Goal: Check status: Check status

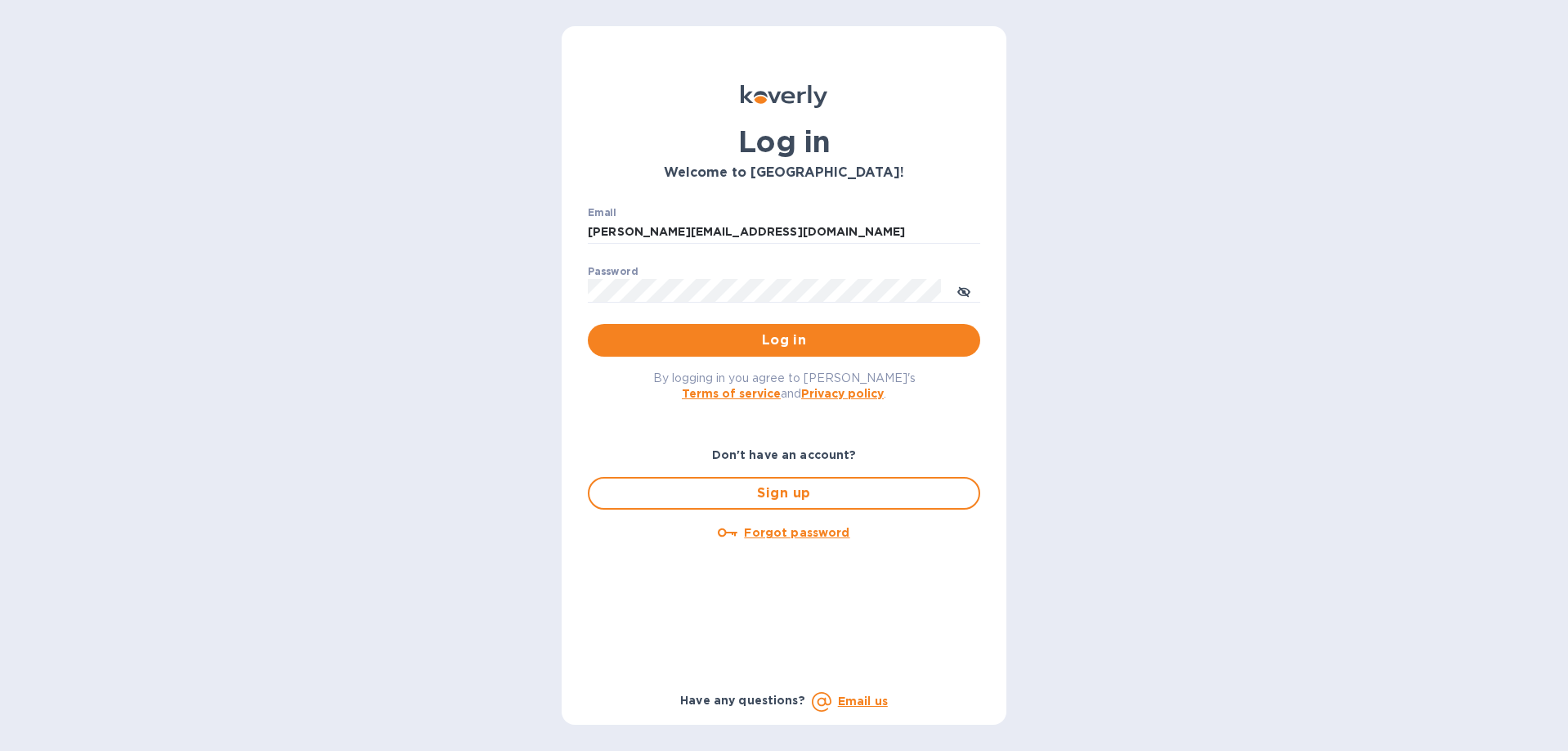
click at [817, 333] on span "Log in" at bounding box center [784, 340] width 366 height 20
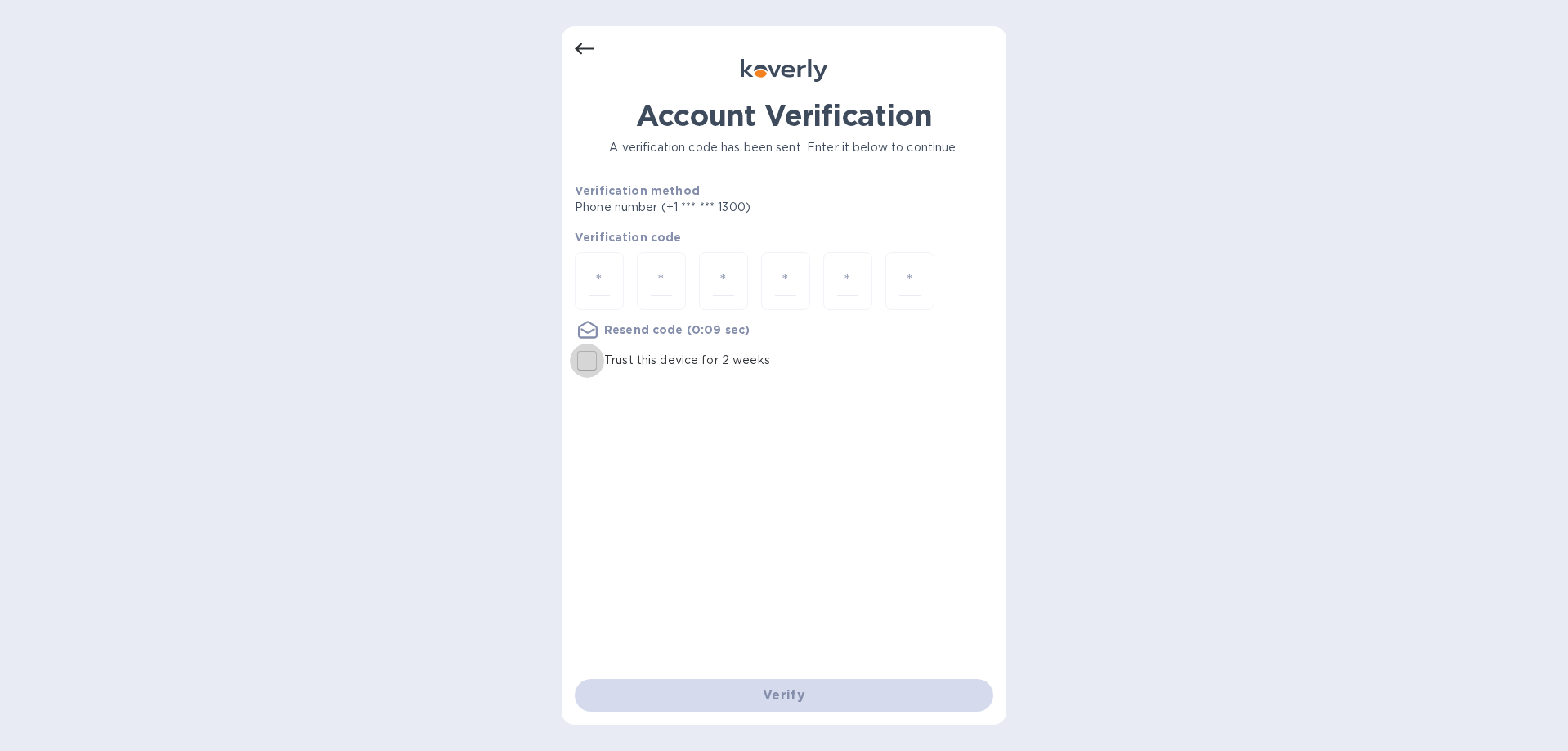
click at [591, 365] on input "Trust this device for 2 weeks" at bounding box center [586, 361] width 34 height 34
checkbox input "true"
click at [603, 280] on input "number" at bounding box center [599, 281] width 21 height 31
type input "6"
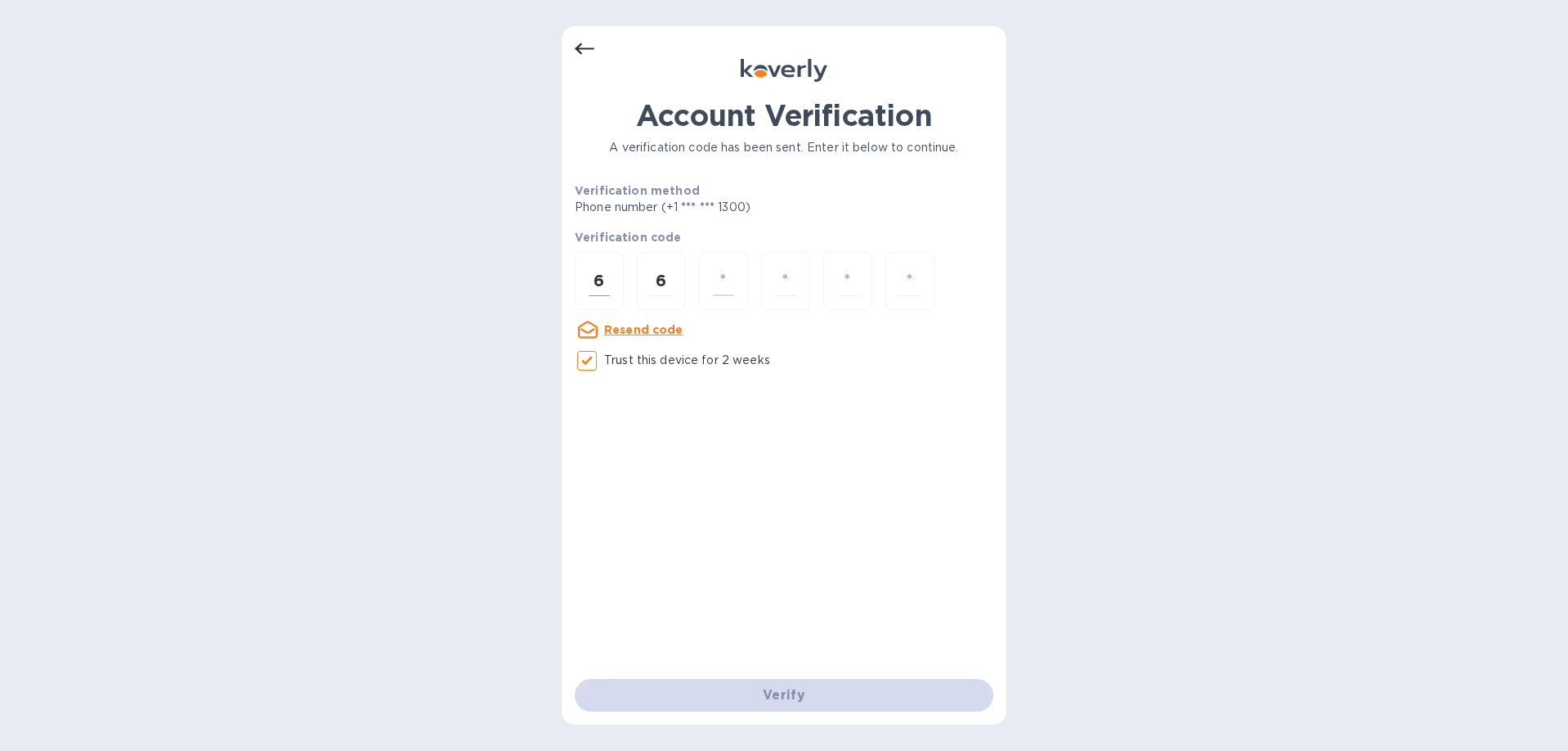
type input "6"
type input "0"
type input "6"
type input "0"
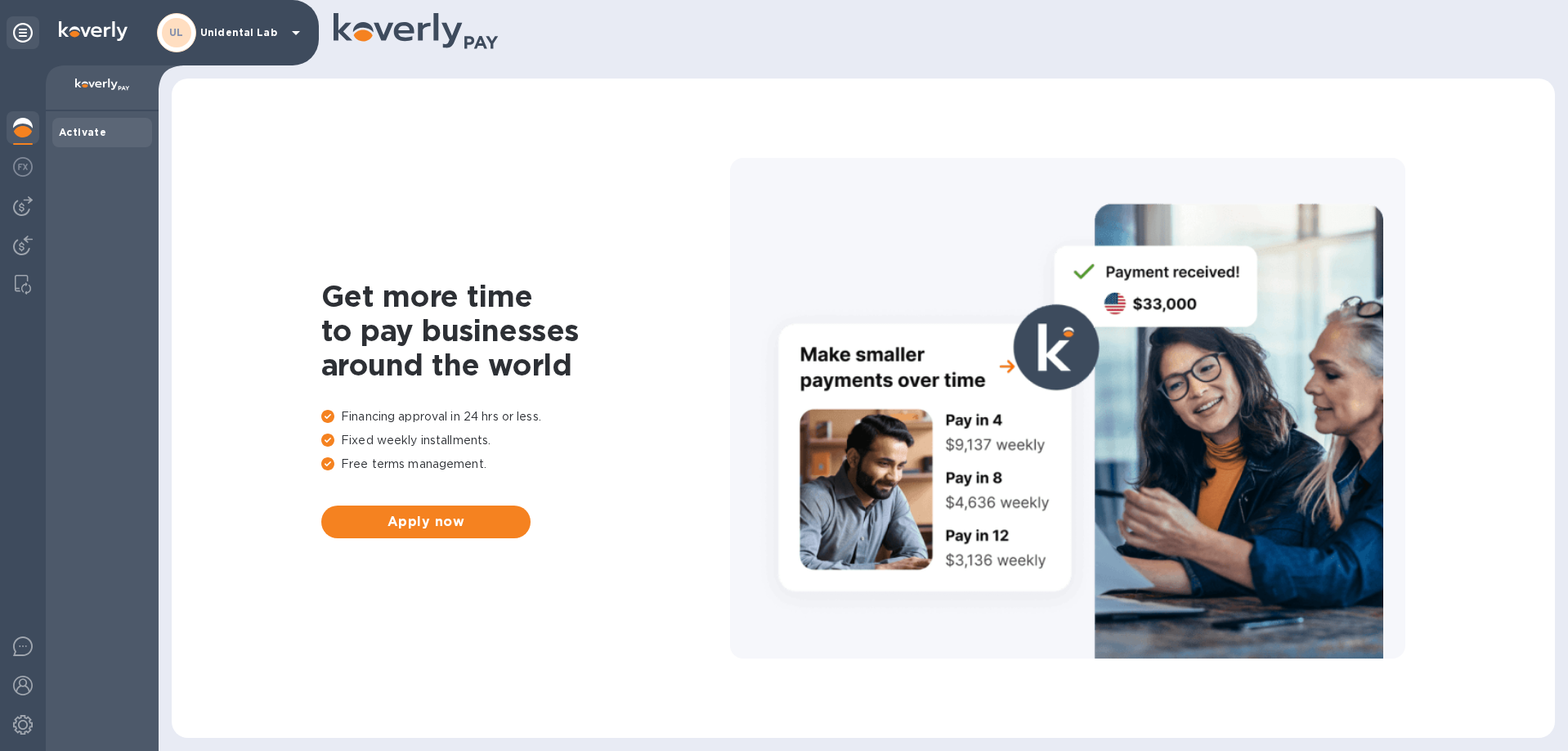
click at [242, 31] on p "Unidental Lab" at bounding box center [242, 33] width 82 height 11
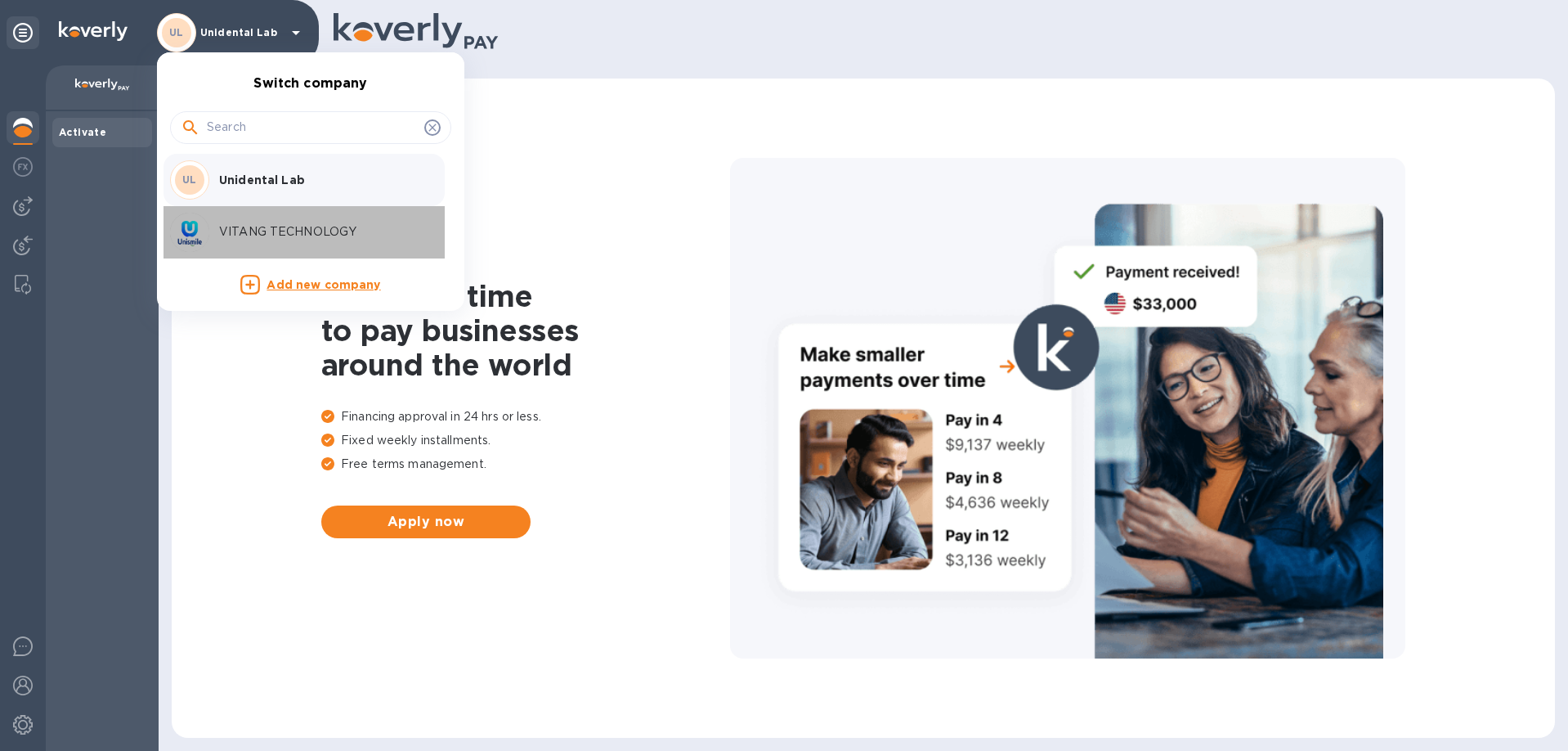
click at [281, 235] on p "VITANG TECHNOLOGY" at bounding box center [322, 231] width 206 height 17
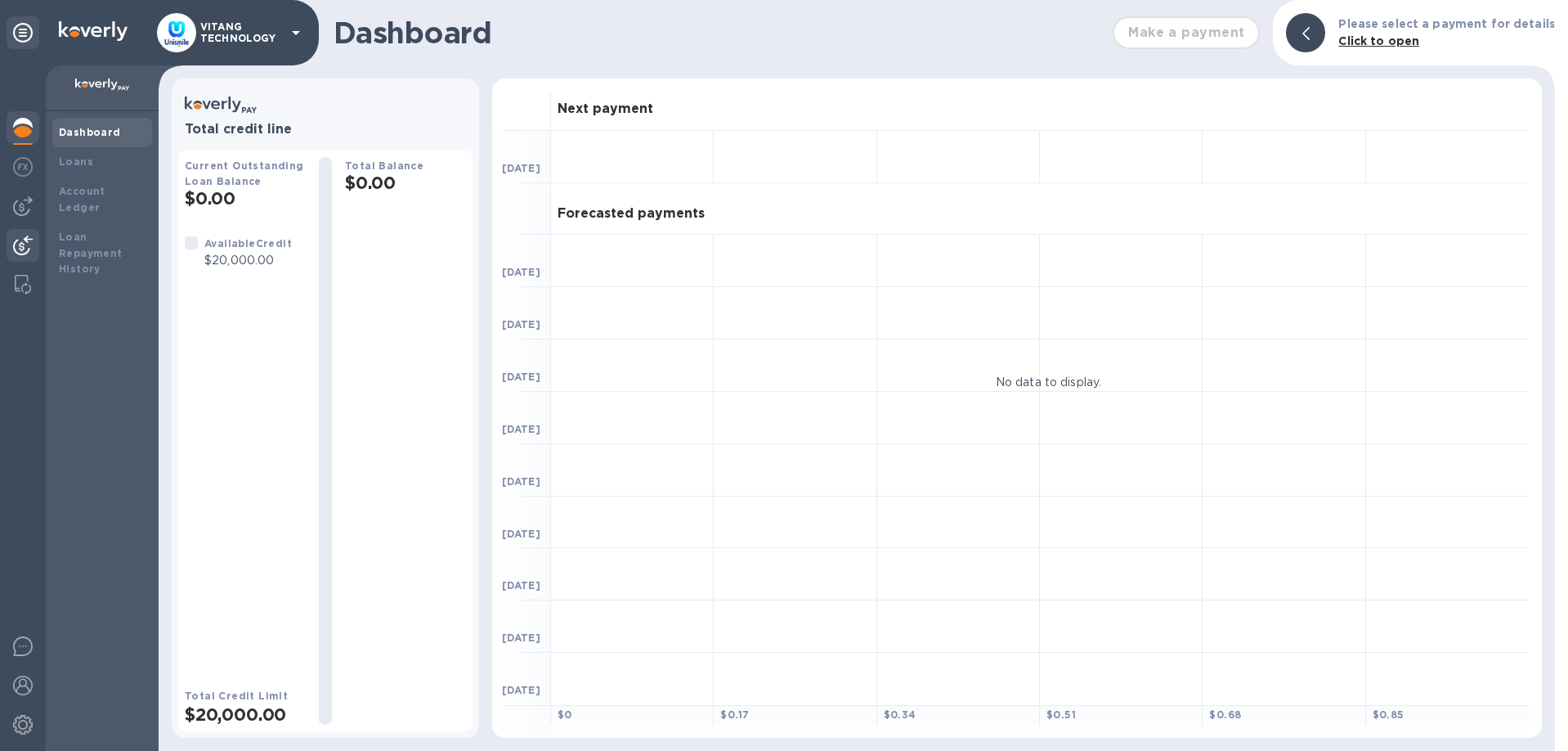
click at [16, 240] on img at bounding box center [22, 244] width 20 height 20
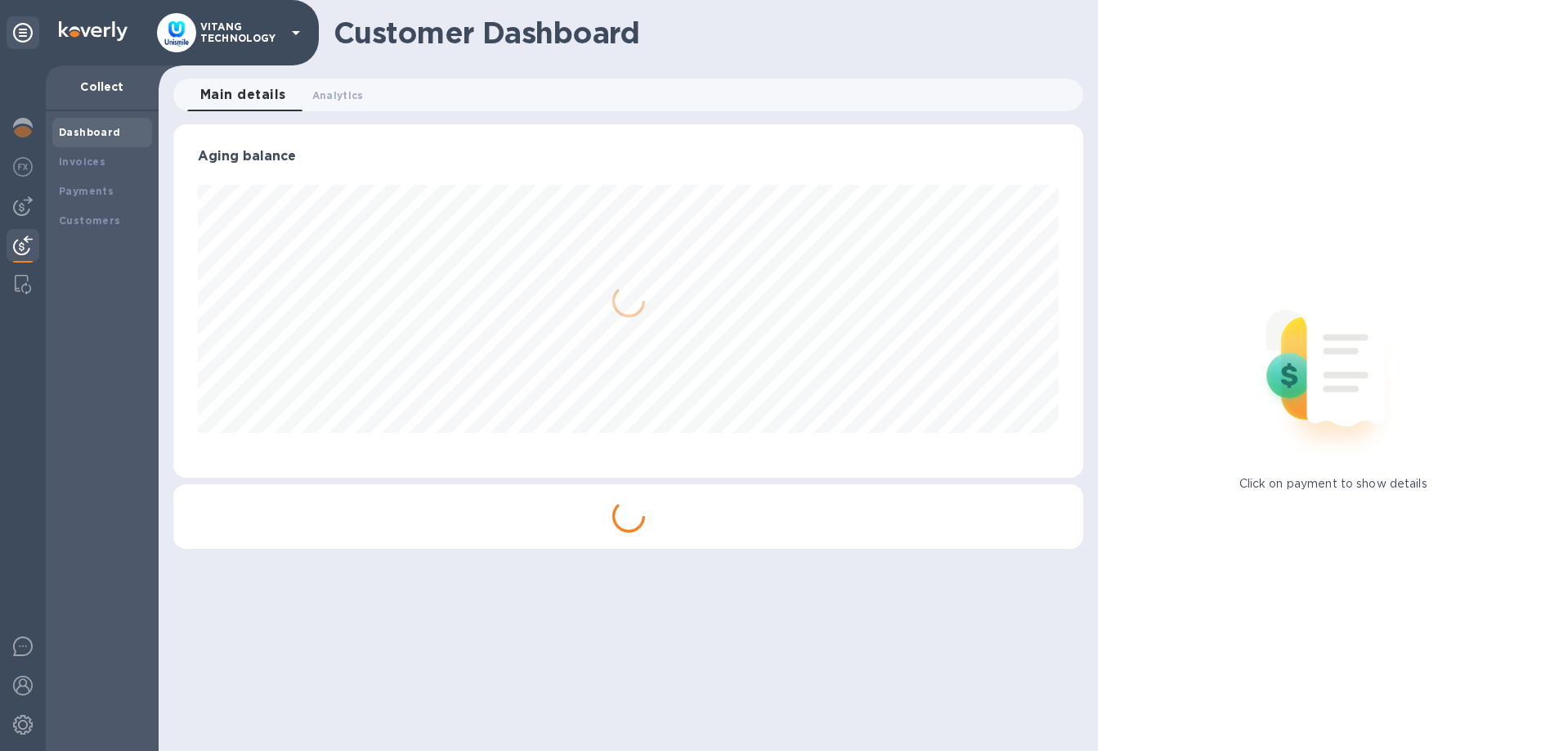
scroll to position [353, 910]
click at [88, 199] on div "Payments" at bounding box center [101, 191] width 86 height 17
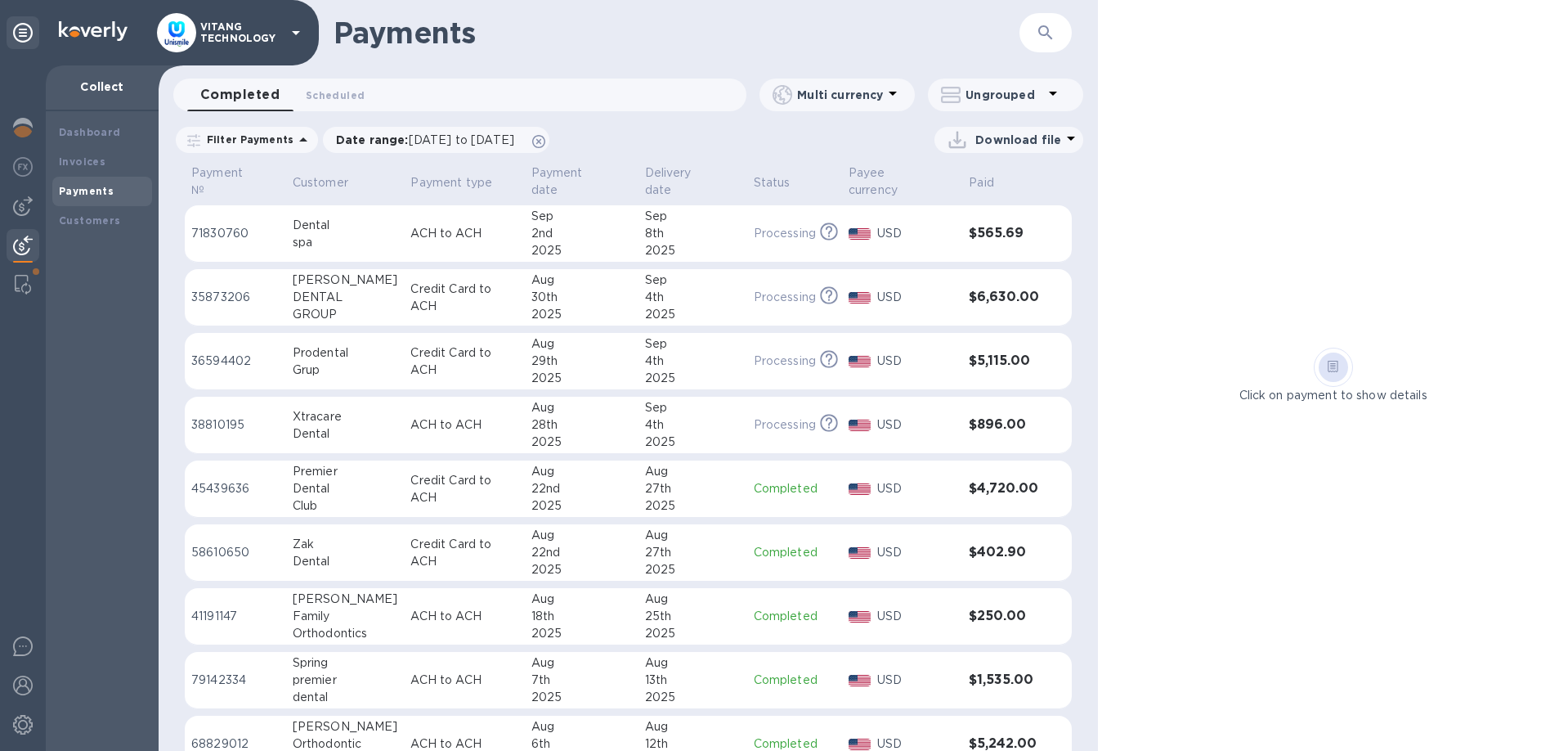
click at [675, 289] on div "4th" at bounding box center [692, 297] width 96 height 17
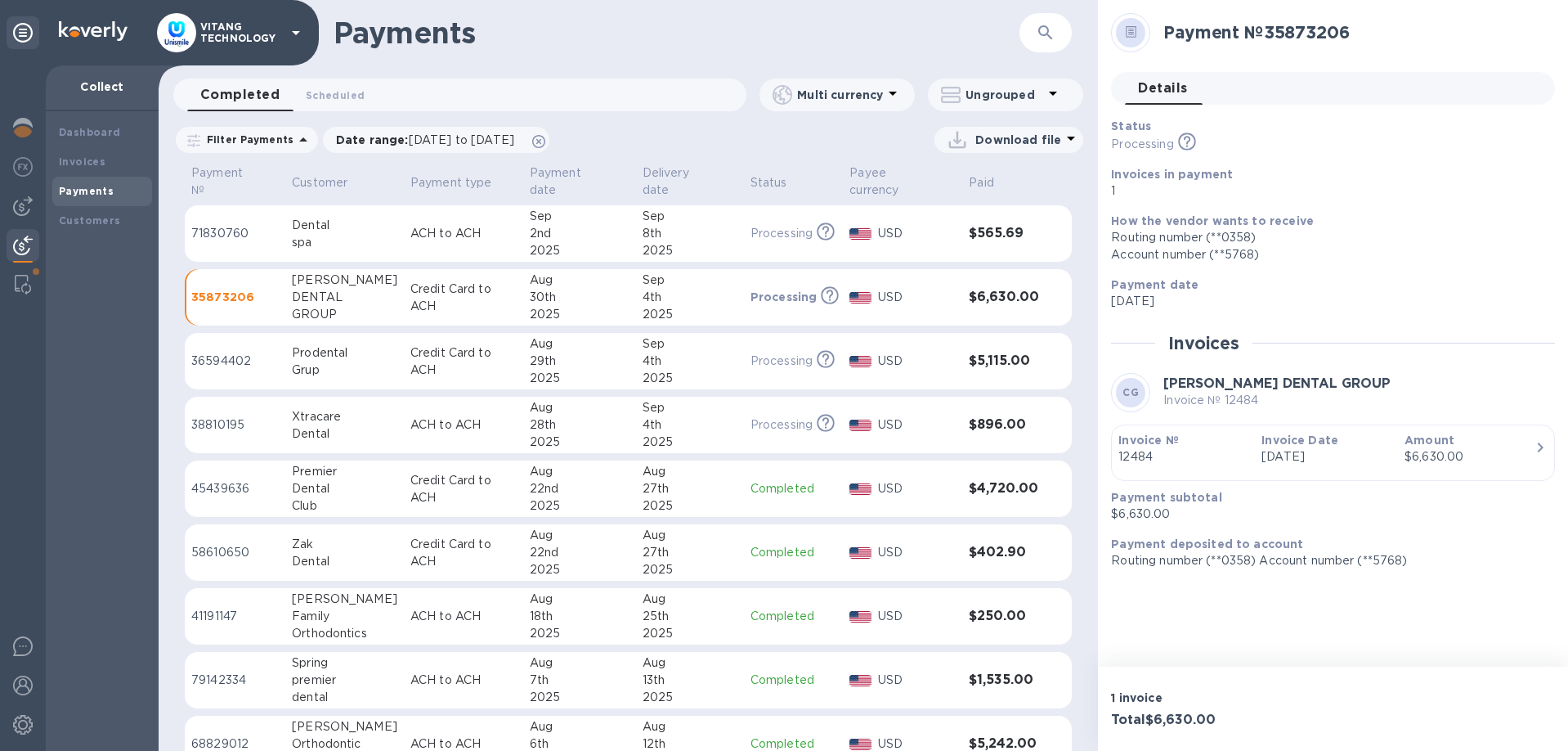
click at [1483, 456] on div "$6,630.00" at bounding box center [1470, 456] width 130 height 17
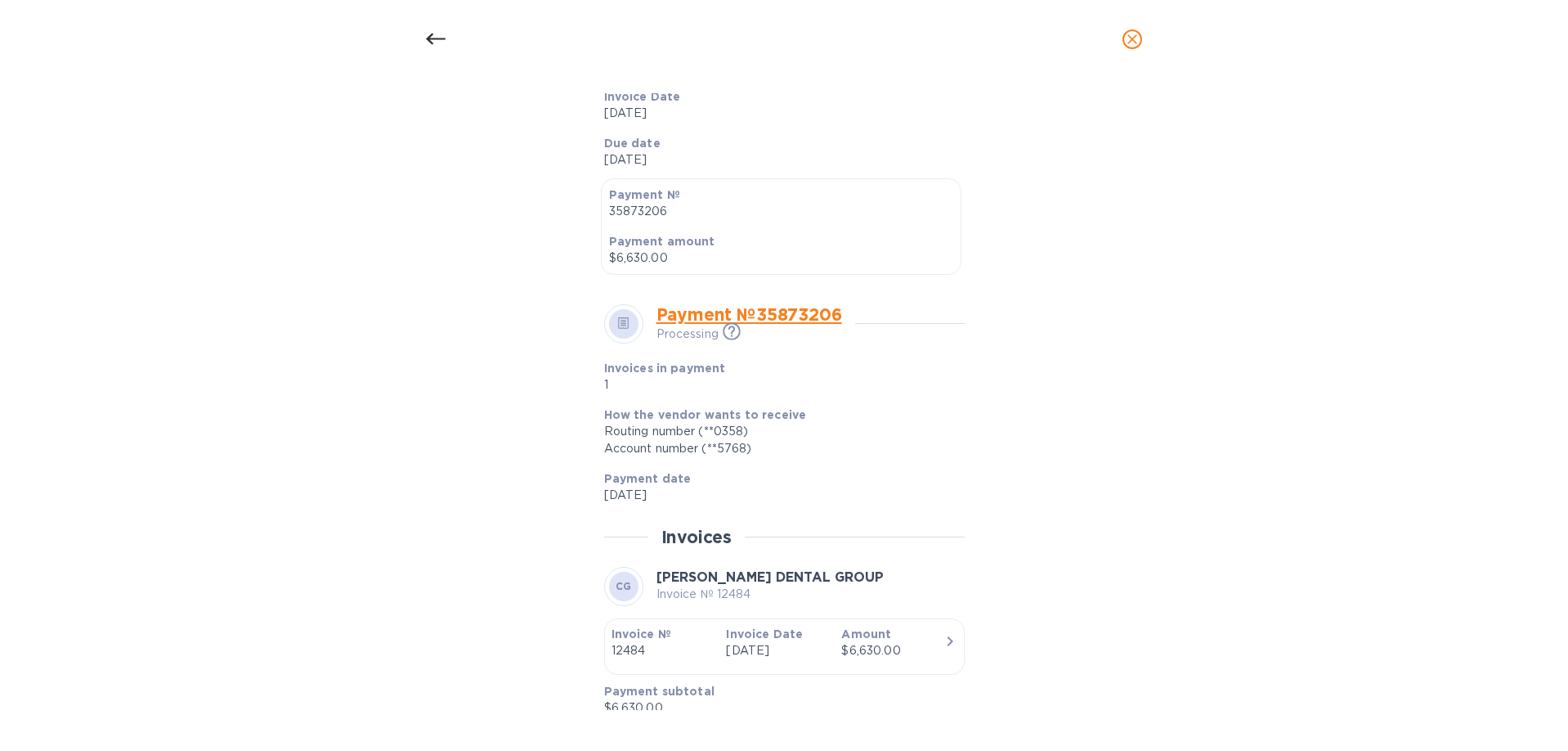
scroll to position [436, 0]
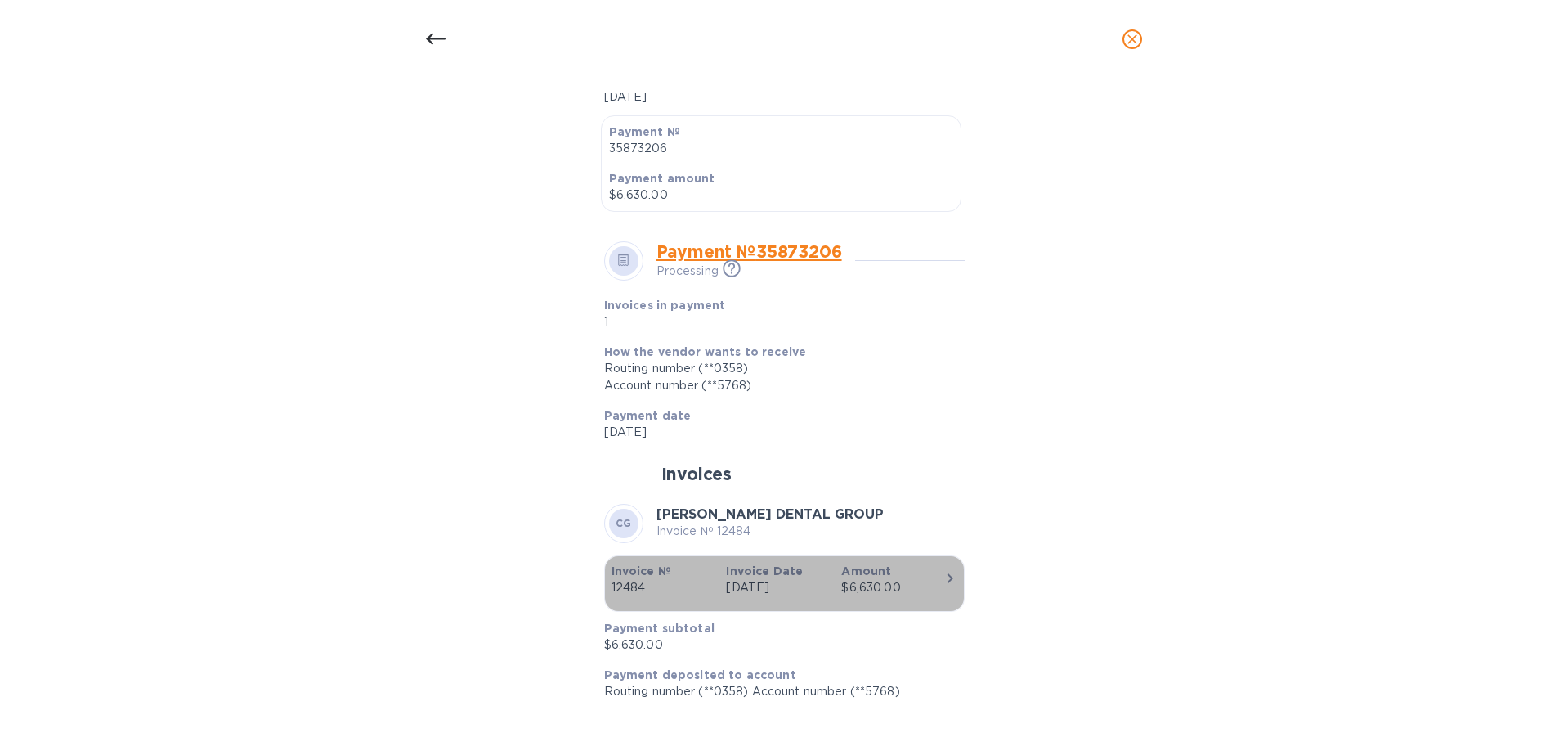
click at [913, 586] on div "$6,630.00" at bounding box center [892, 587] width 102 height 17
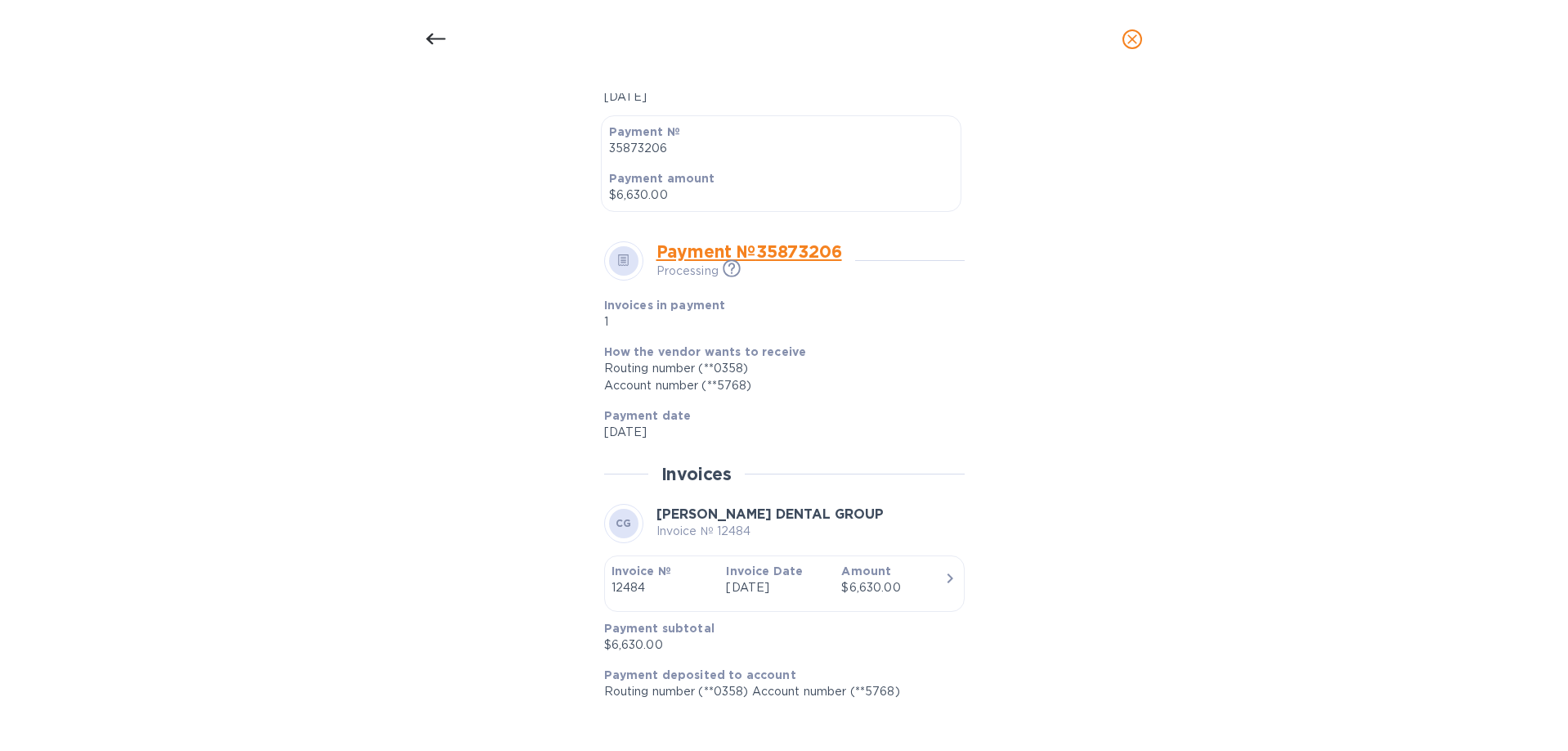
click at [636, 584] on p "12484" at bounding box center [662, 587] width 102 height 17
click at [936, 579] on div "$6,630.00" at bounding box center [892, 587] width 102 height 17
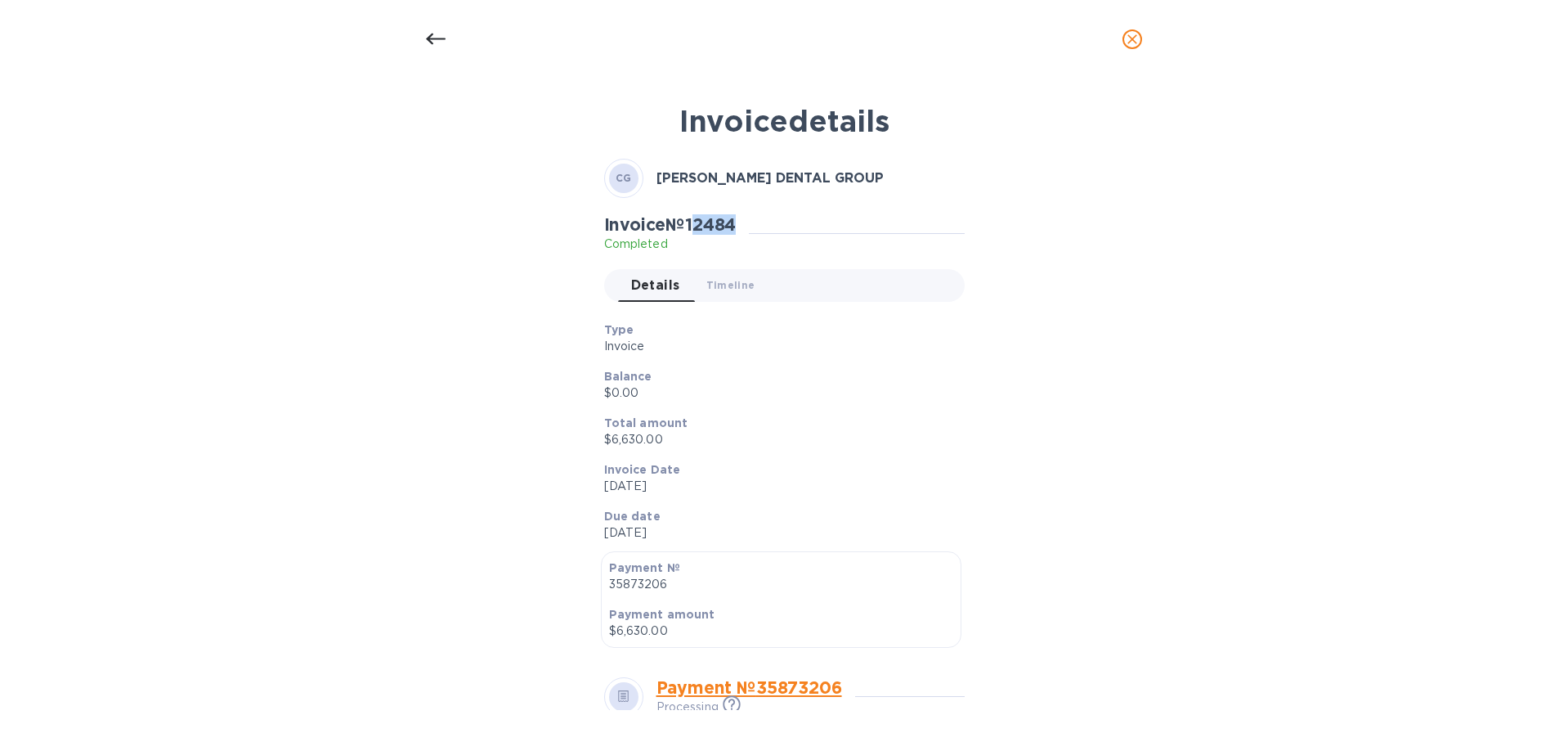
drag, startPoint x: 702, startPoint y: 225, endPoint x: 745, endPoint y: 230, distance: 43.3
click at [750, 233] on div "Invoice № 12484 Completed" at bounding box center [676, 233] width 146 height 37
drag, startPoint x: 742, startPoint y: 230, endPoint x: 725, endPoint y: 228, distance: 17.1
click at [737, 230] on h2 "Invoice № 12484" at bounding box center [670, 225] width 133 height 20
drag, startPoint x: 697, startPoint y: 220, endPoint x: 747, endPoint y: 225, distance: 50.2
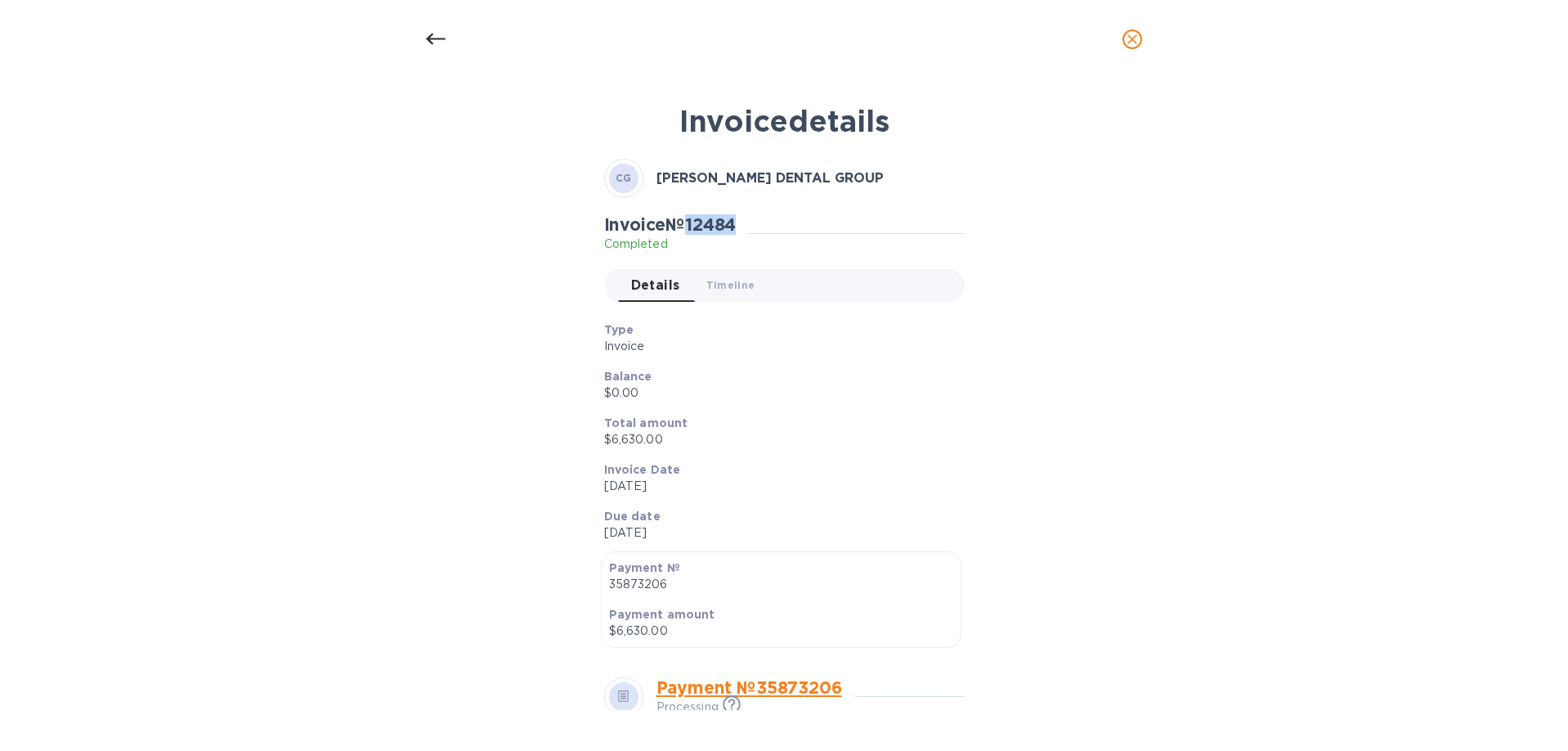
click at [747, 225] on div "Invoice № 12484 Completed" at bounding box center [676, 233] width 146 height 37
copy h2 "12484"
click at [1131, 36] on icon "close" at bounding box center [1132, 39] width 17 height 17
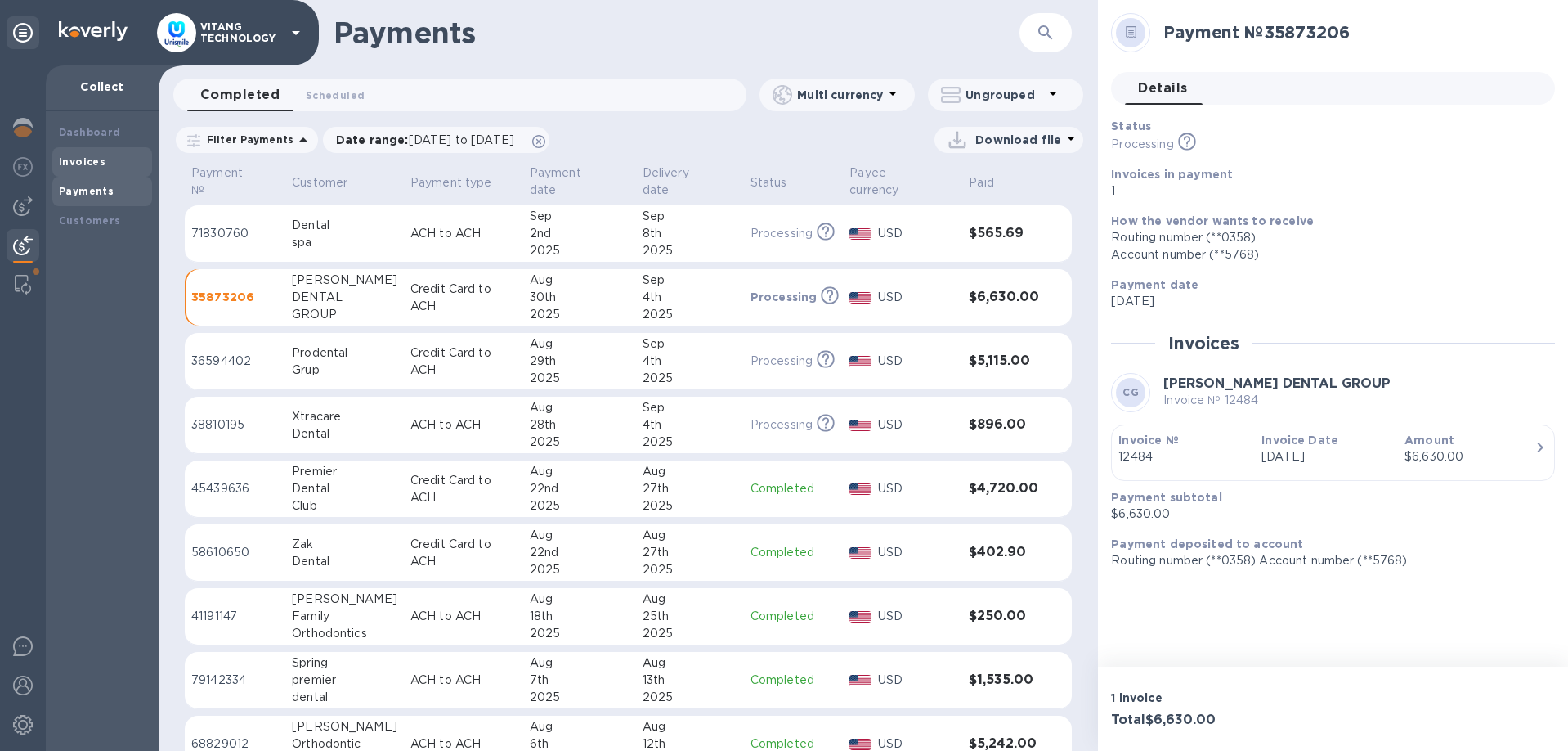
click at [69, 152] on div "Invoices" at bounding box center [101, 162] width 99 height 30
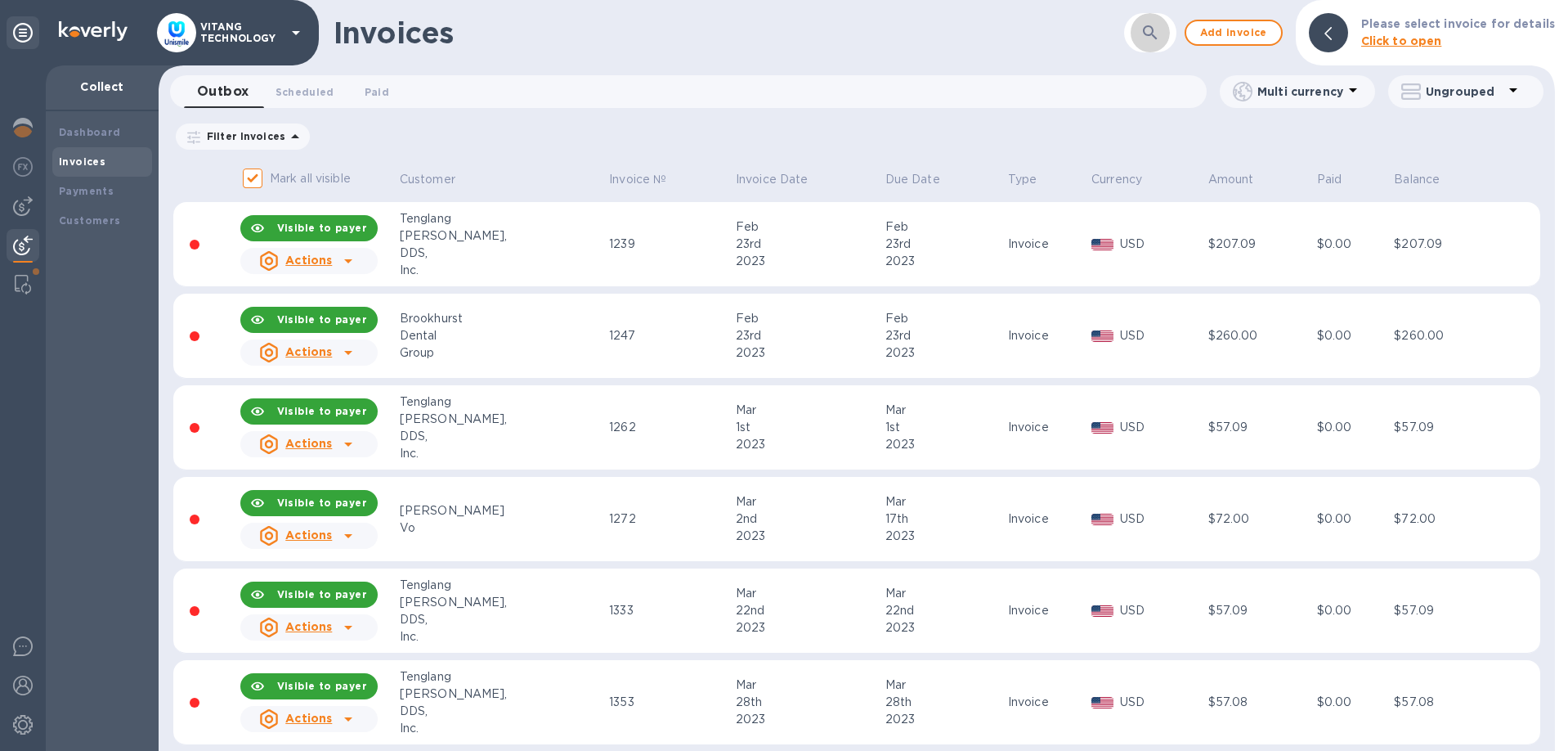
click at [1147, 22] on button "button" at bounding box center [1150, 33] width 39 height 39
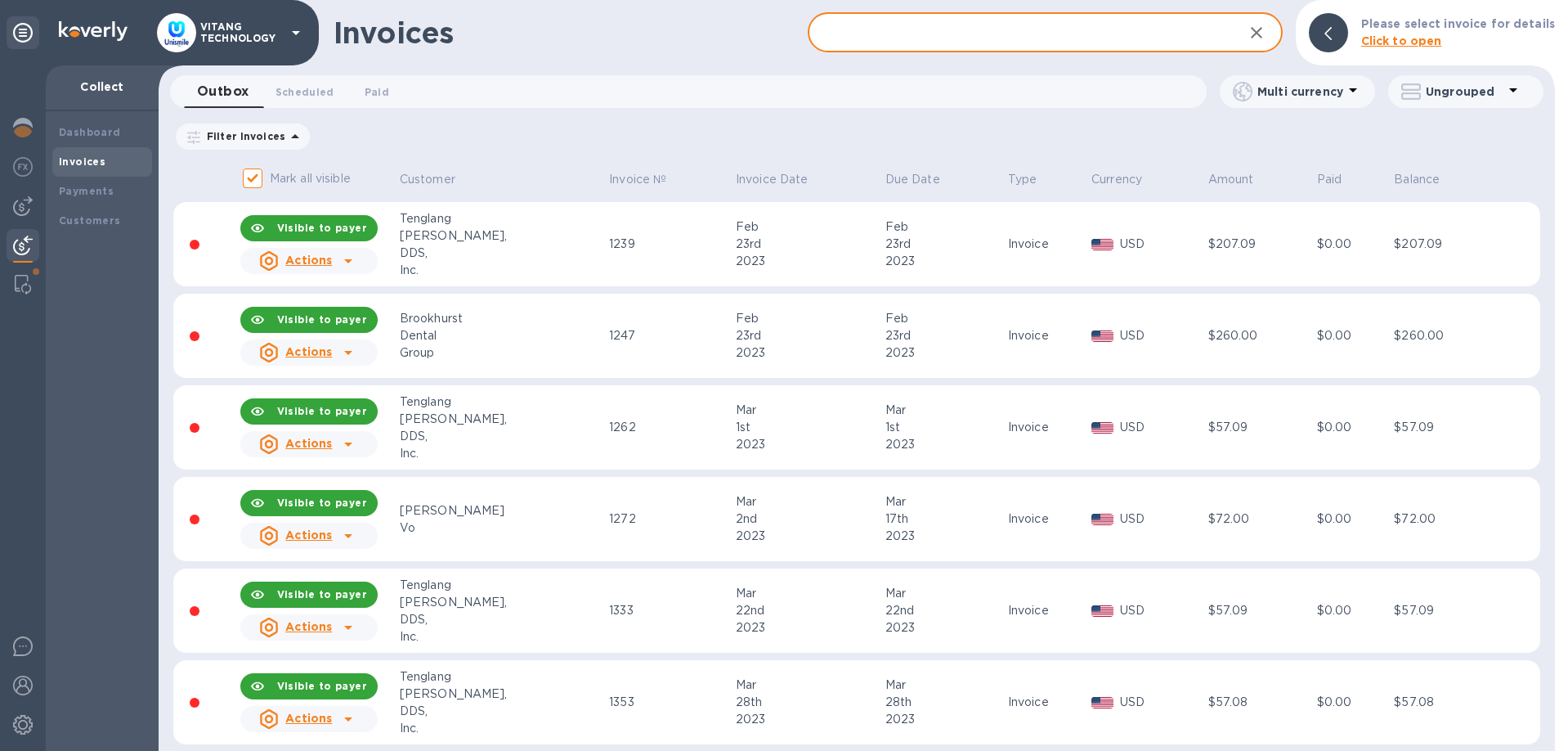
paste input "12484"
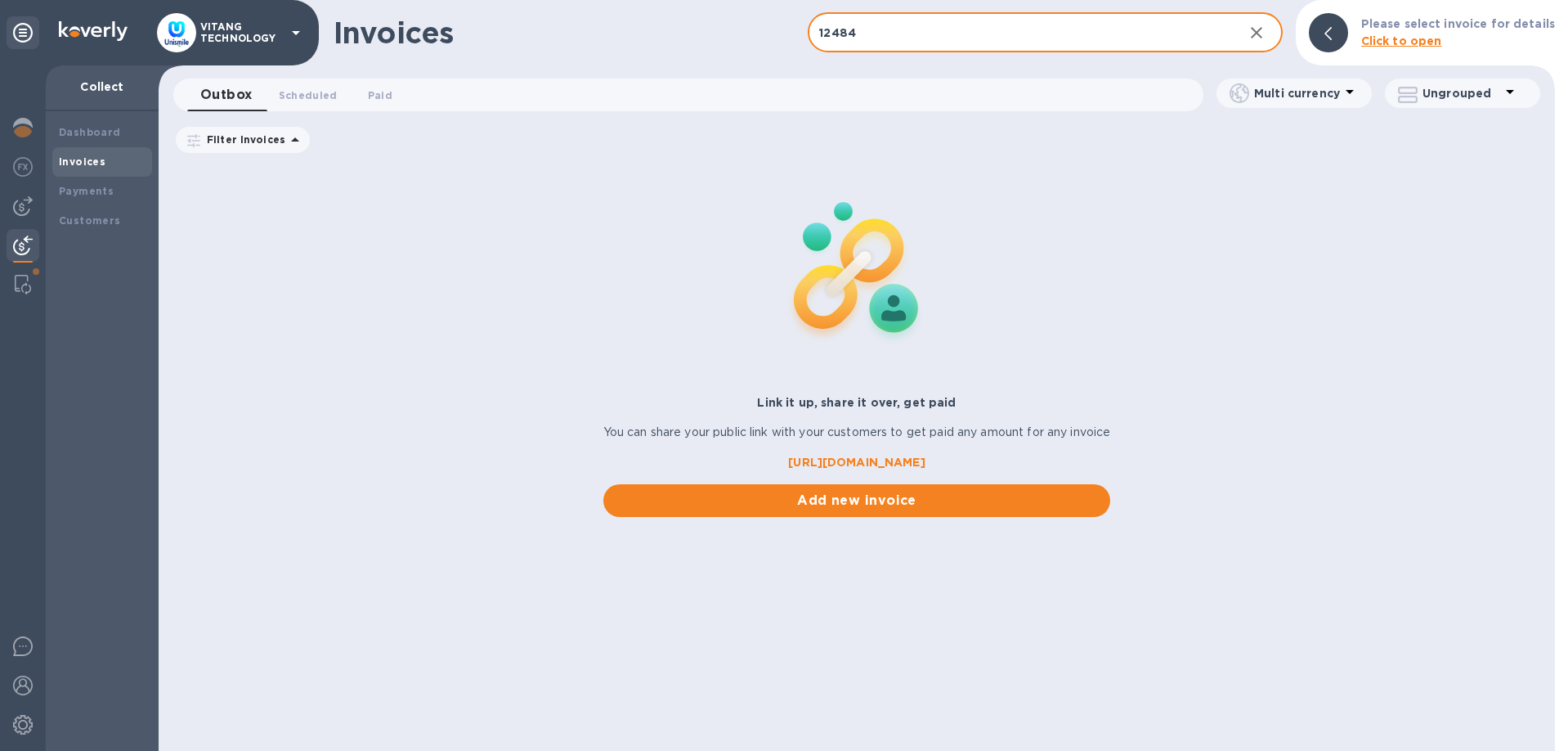
click at [962, 26] on input "12484" at bounding box center [1018, 33] width 422 height 40
type input "12484"
drag, startPoint x: 962, startPoint y: 26, endPoint x: 734, endPoint y: 15, distance: 228.3
click at [807, 15] on input "12484" at bounding box center [1018, 33] width 422 height 40
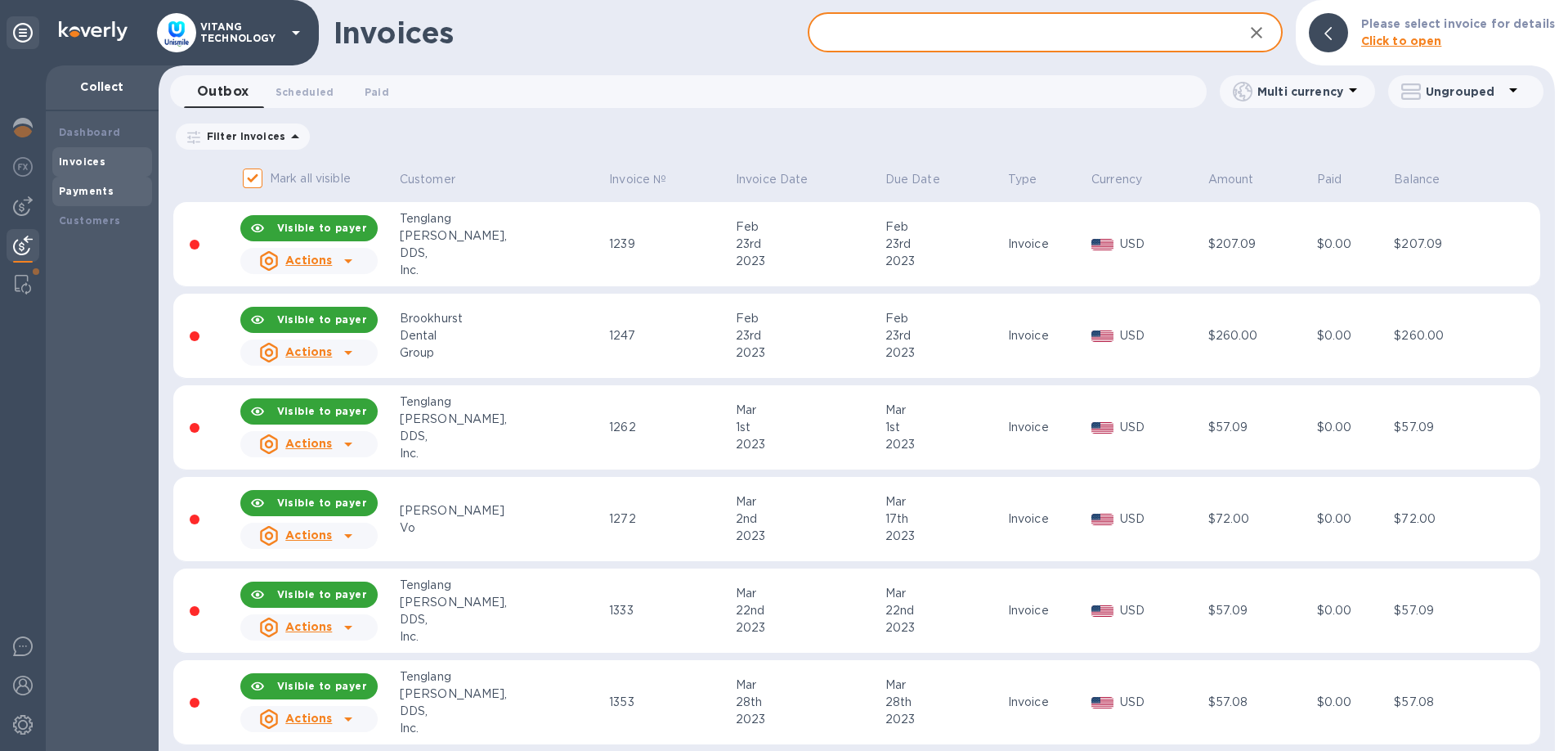
click at [92, 182] on div "Payments" at bounding box center [101, 191] width 99 height 30
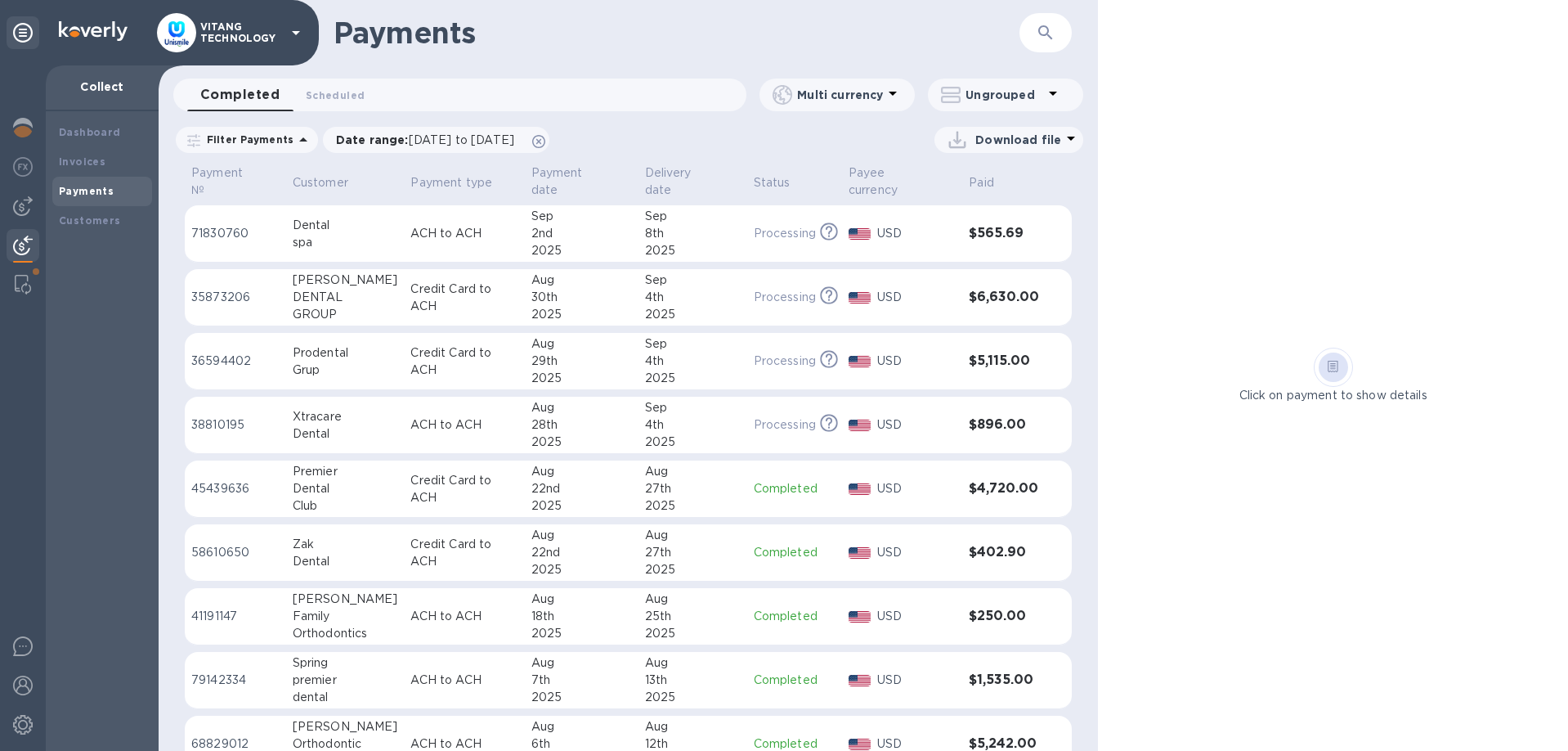
click at [889, 285] on div "USD" at bounding box center [917, 297] width 85 height 24
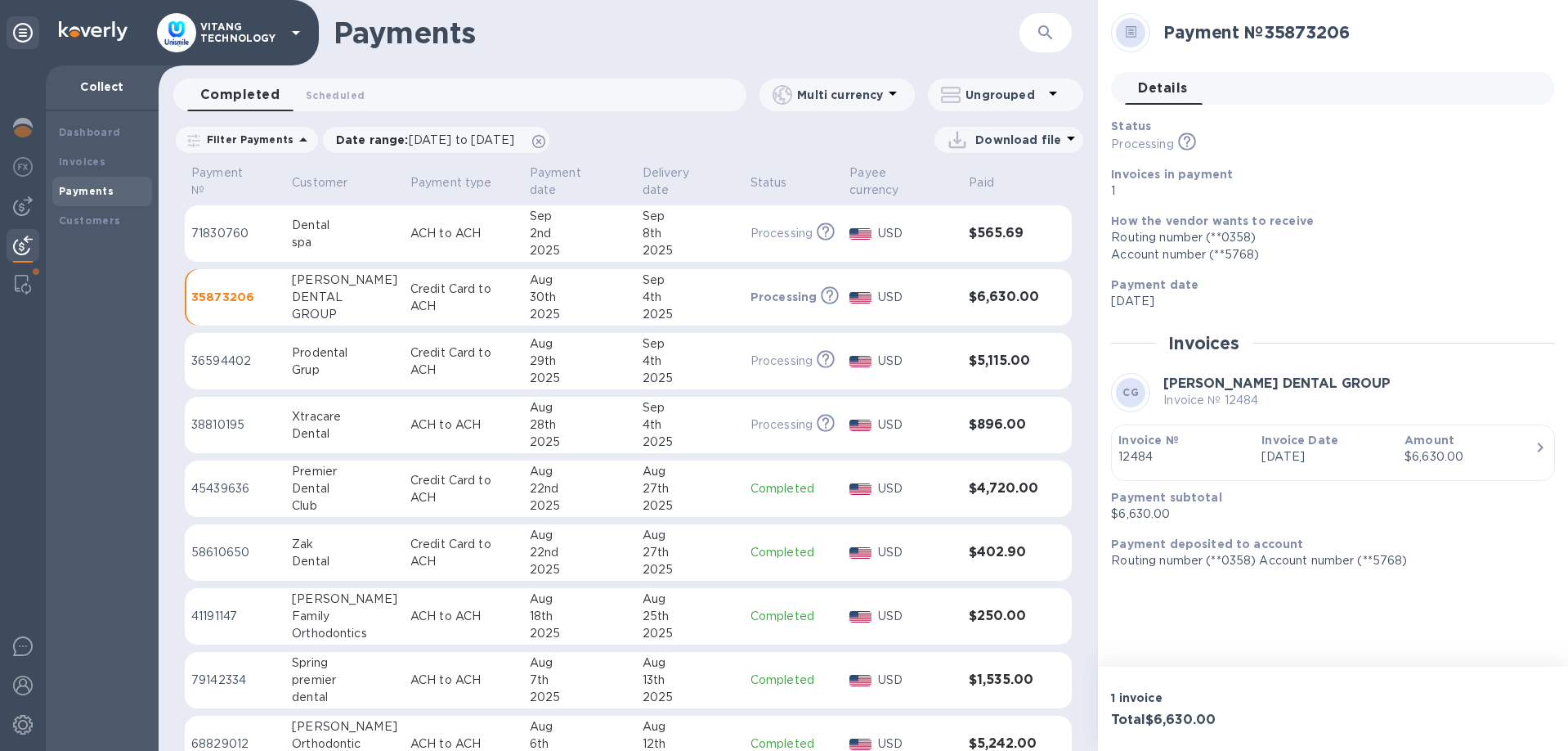
click at [755, 289] on p "Processing" at bounding box center [784, 297] width 67 height 17
